Goal: Navigation & Orientation: Find specific page/section

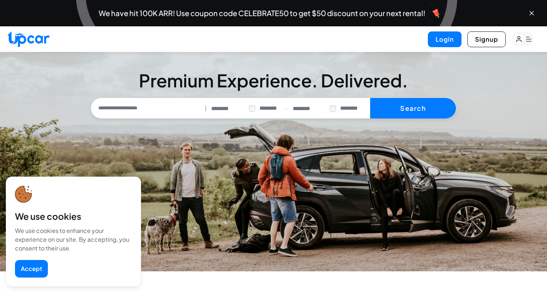
select select "********"
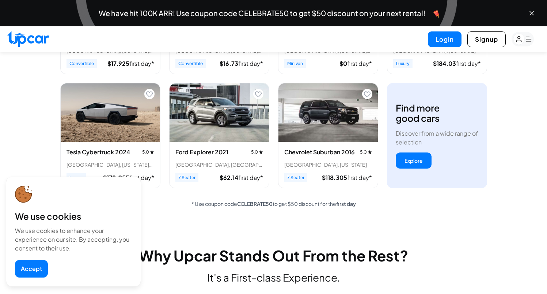
scroll to position [402, 0]
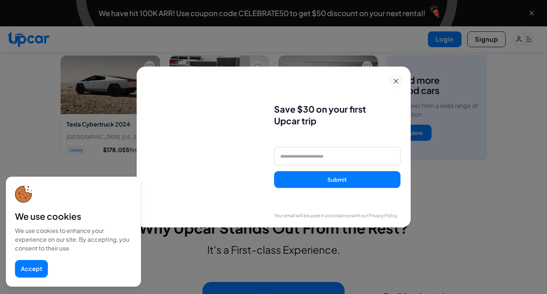
click at [399, 79] on icon at bounding box center [396, 81] width 5 height 5
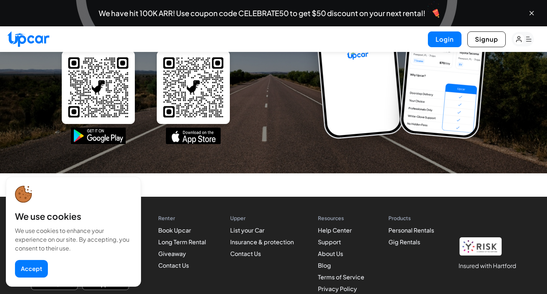
scroll to position [3293, 0]
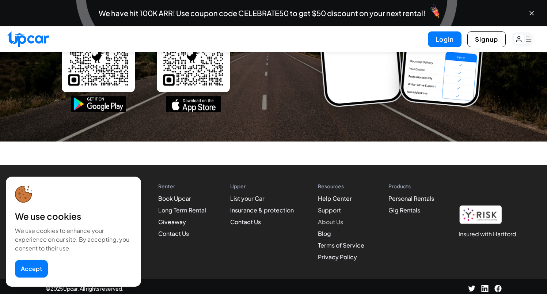
click at [333, 219] on link "About Us" at bounding box center [330, 222] width 25 height 8
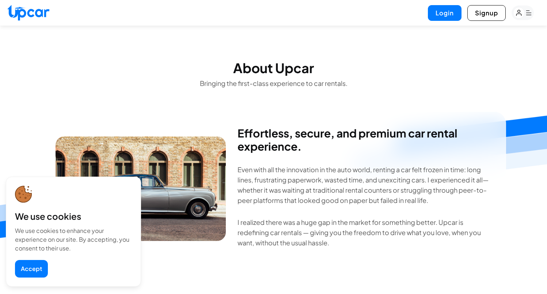
click at [531, 14] on rect "button" at bounding box center [523, 12] width 22 height 15
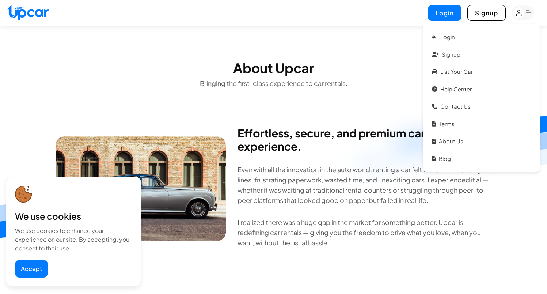
click at [358, 67] on h1 "About Upcar" at bounding box center [273, 68] width 547 height 15
